Goal: Check status: Check status

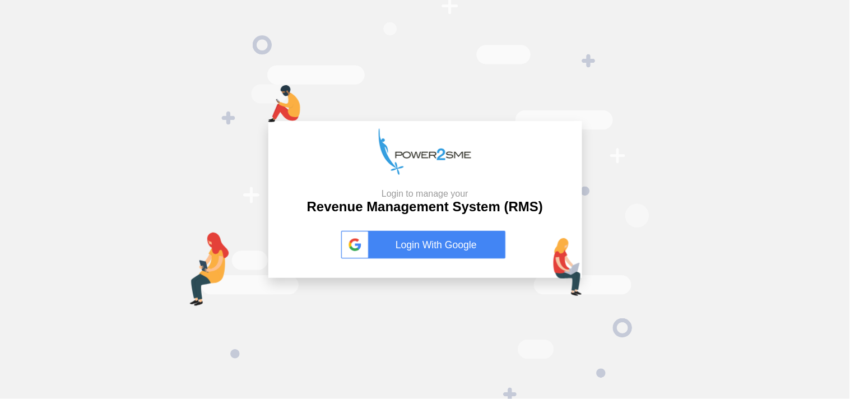
click at [409, 257] on link "Login With Google" at bounding box center [425, 245] width 168 height 28
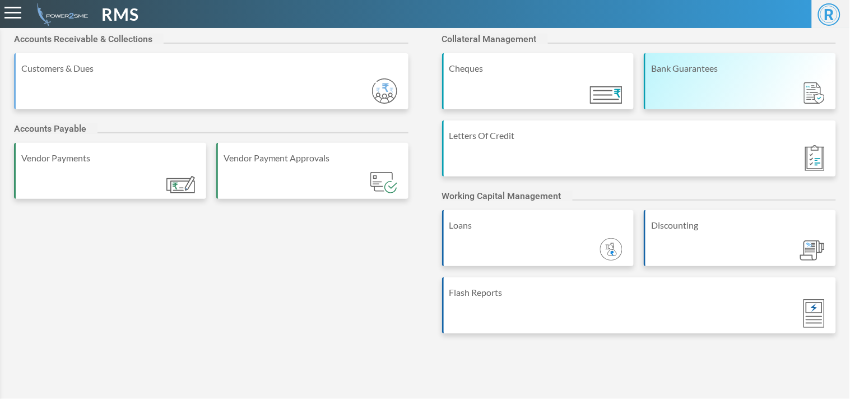
click at [715, 93] on div "Bank Guarantees" at bounding box center [740, 81] width 192 height 56
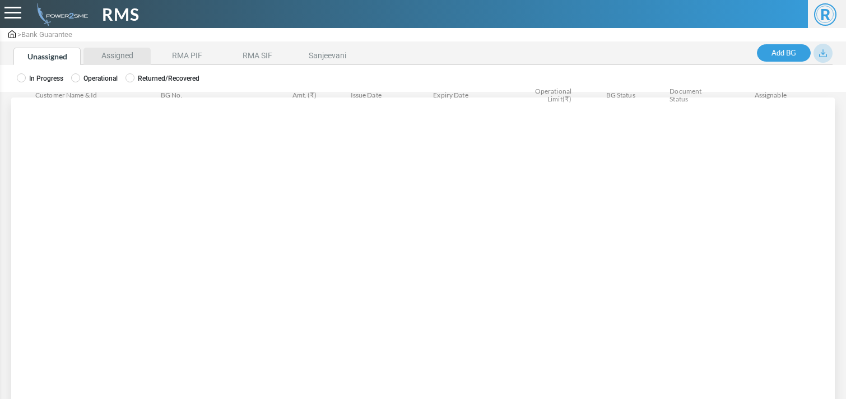
click at [116, 50] on li "Assigned" at bounding box center [116, 56] width 67 height 17
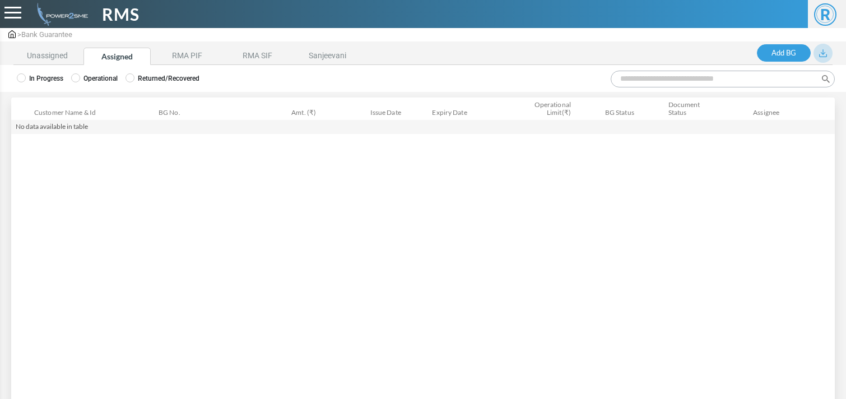
click at [105, 76] on label "Operational" at bounding box center [94, 78] width 47 height 10
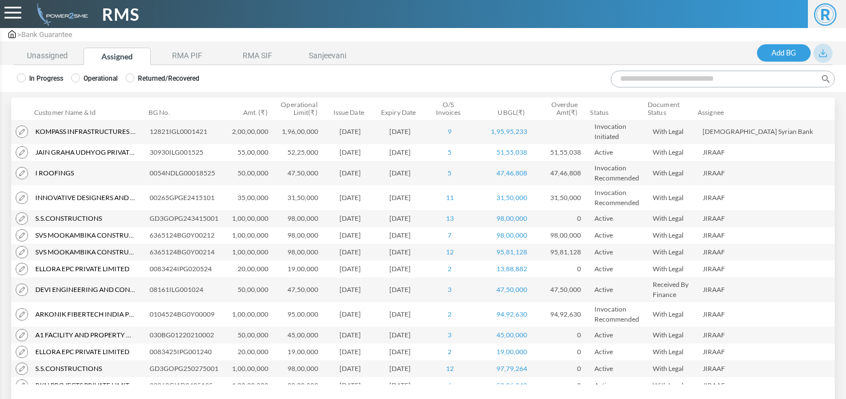
click at [684, 82] on input "Search:" at bounding box center [723, 79] width 224 height 17
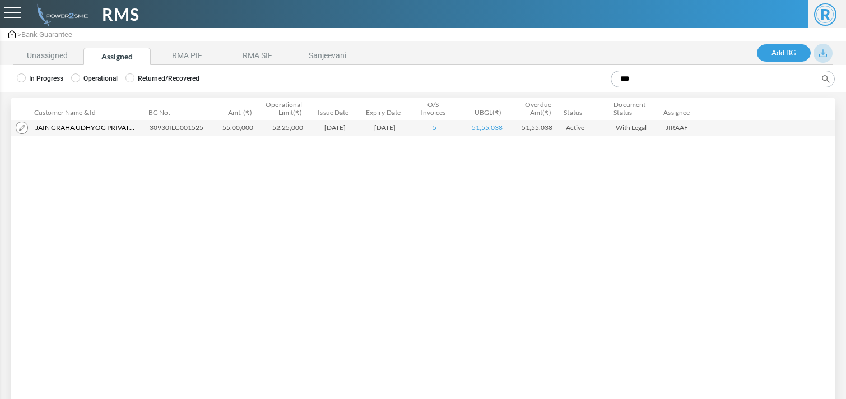
type input "***"
